Goal: Check status: Check status

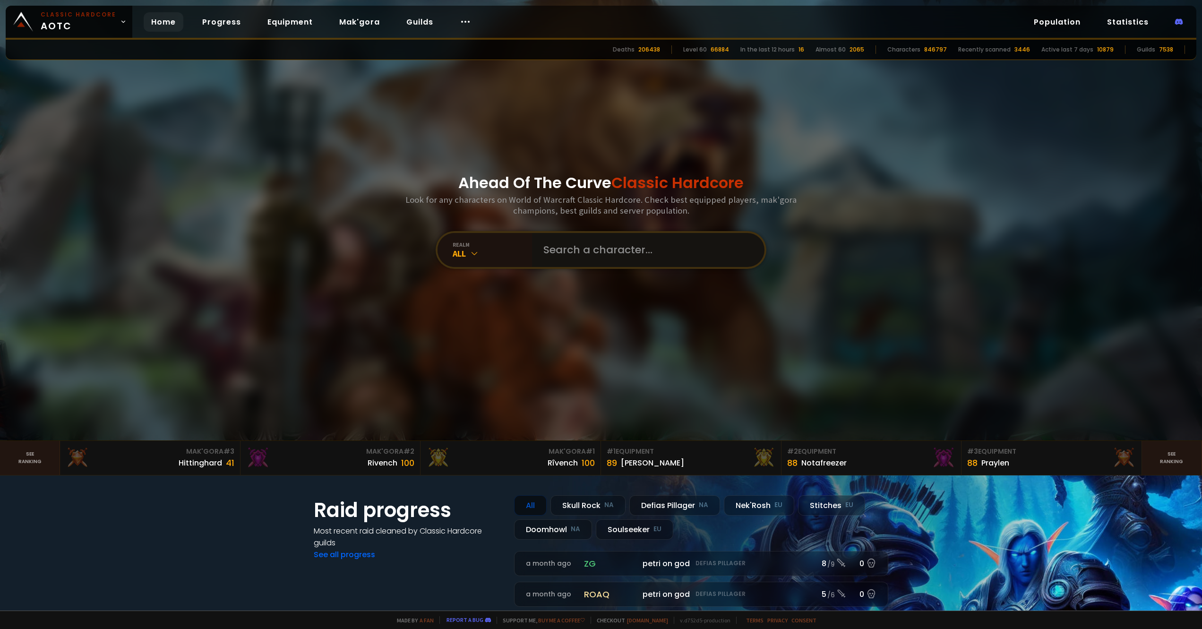
click at [572, 245] on input "text" at bounding box center [645, 250] width 215 height 34
paste input "Zattana"
type input "Zattana"
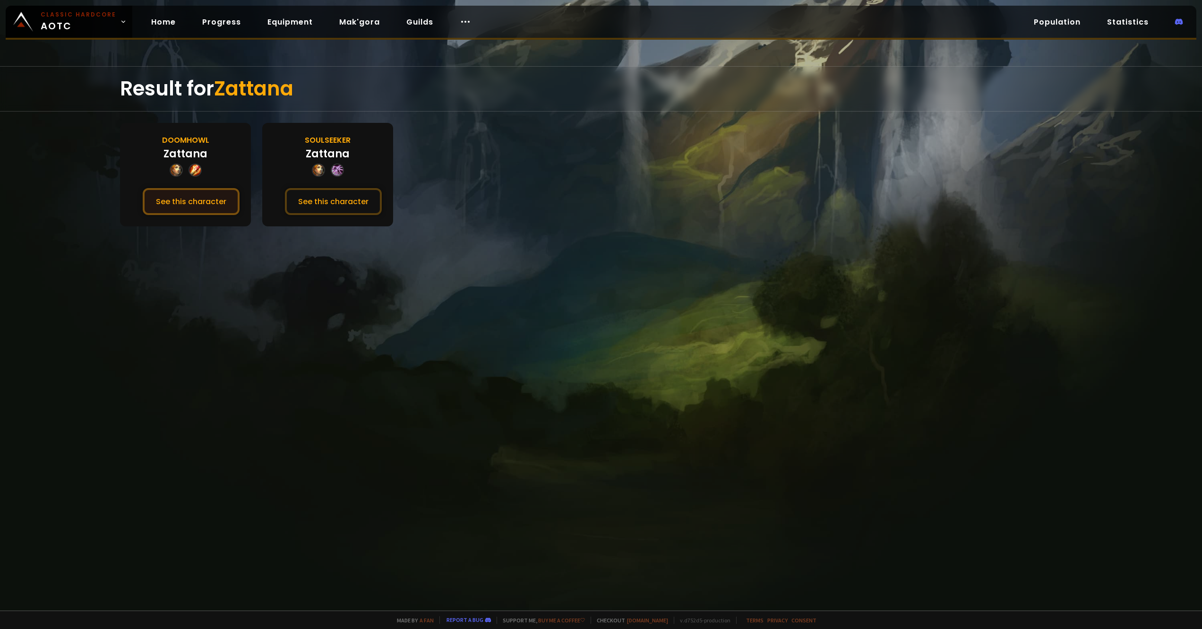
click at [177, 199] on button "See this character" at bounding box center [191, 201] width 97 height 27
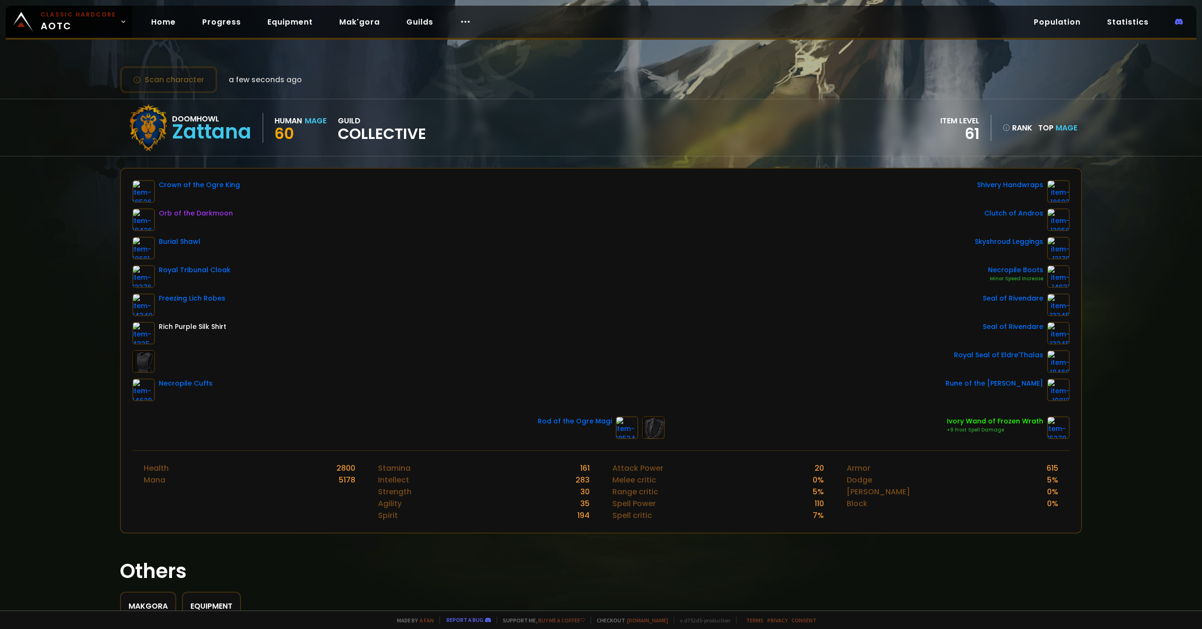
click at [103, 214] on div "Scan character a few seconds ago Doomhowl Zattana Human Mage 60 guild Collectiv…" at bounding box center [601, 305] width 1202 height 610
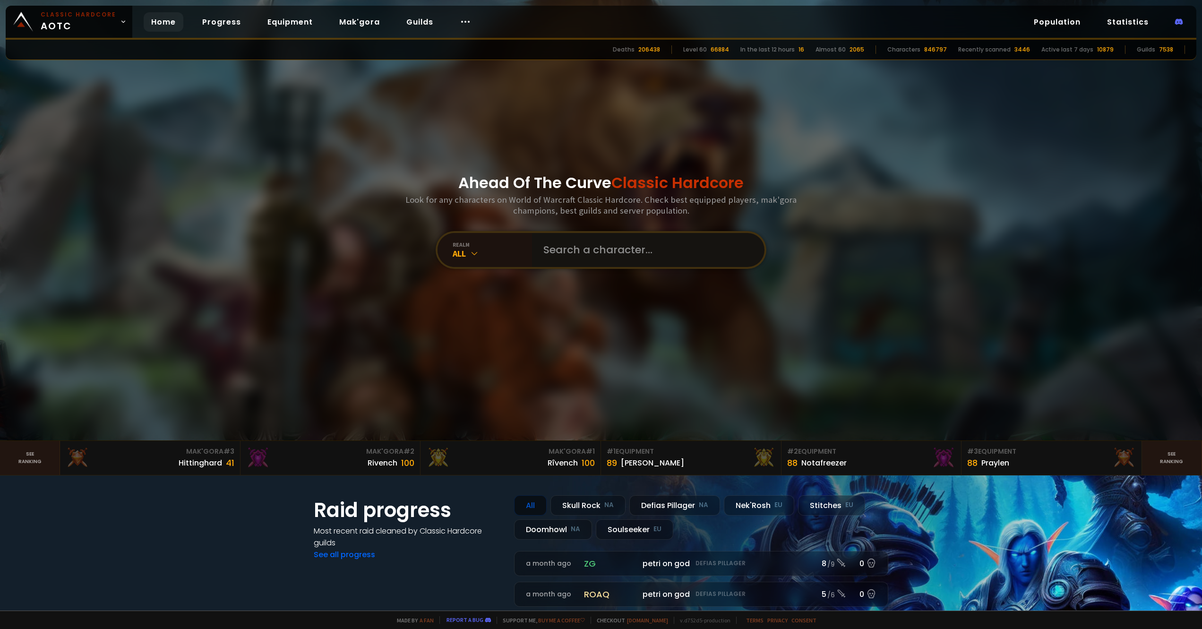
click at [563, 250] on input "text" at bounding box center [645, 250] width 215 height 34
paste input "Arcchangel"
type input "Arcchangel"
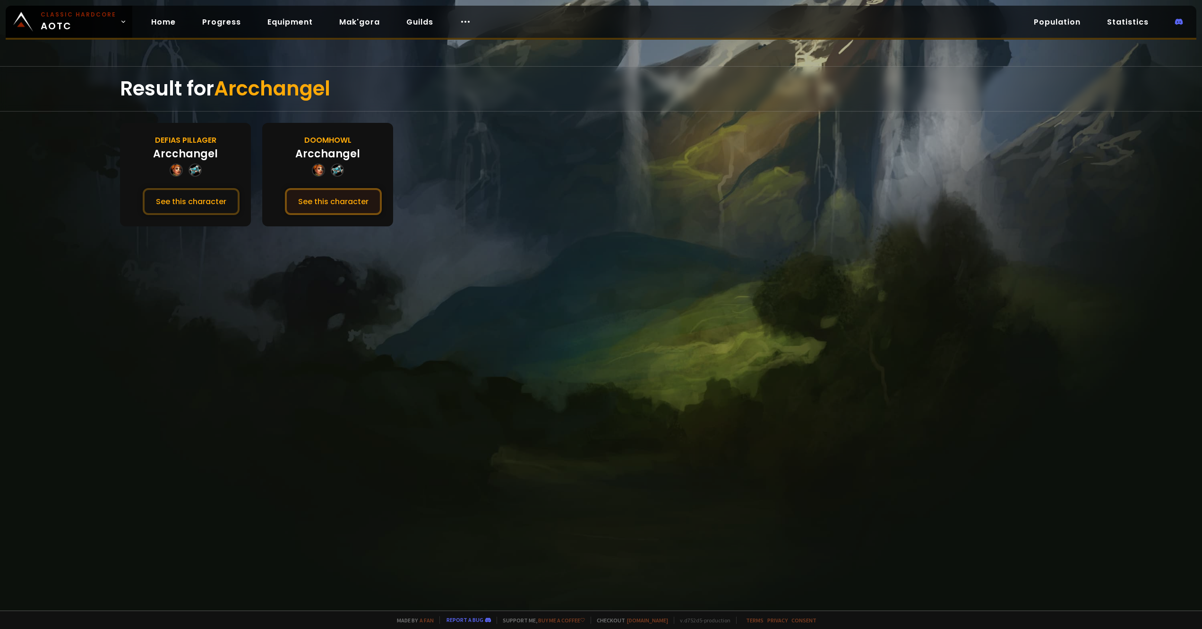
click at [325, 205] on button "See this character" at bounding box center [333, 201] width 97 height 27
